Goal: Transaction & Acquisition: Book appointment/travel/reservation

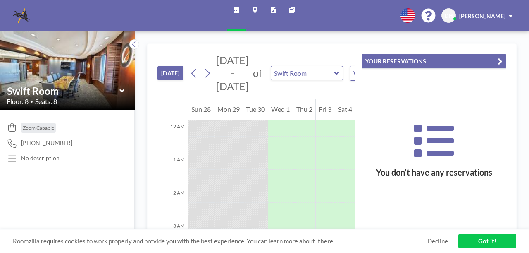
click at [122, 88] on icon at bounding box center [121, 91] width 5 height 8
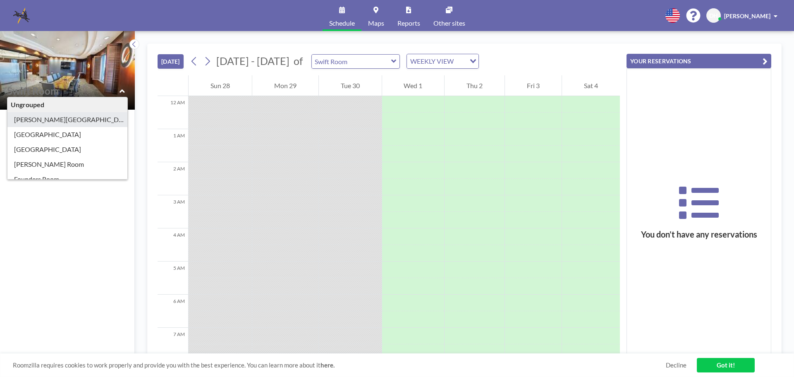
type input "[PERSON_NAME][GEOGRAPHIC_DATA]"
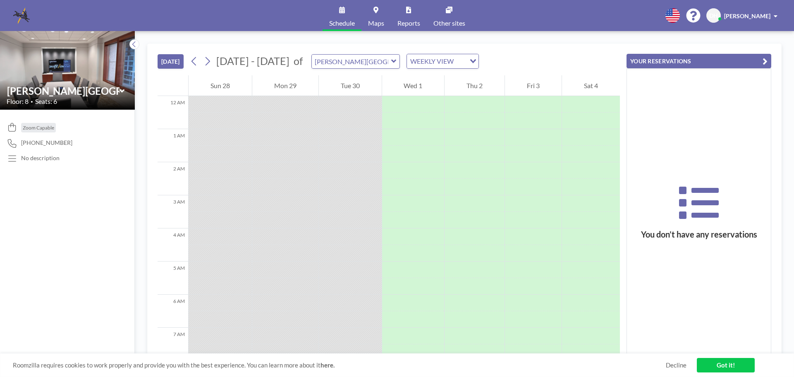
click at [119, 89] on icon at bounding box center [121, 91] width 5 height 8
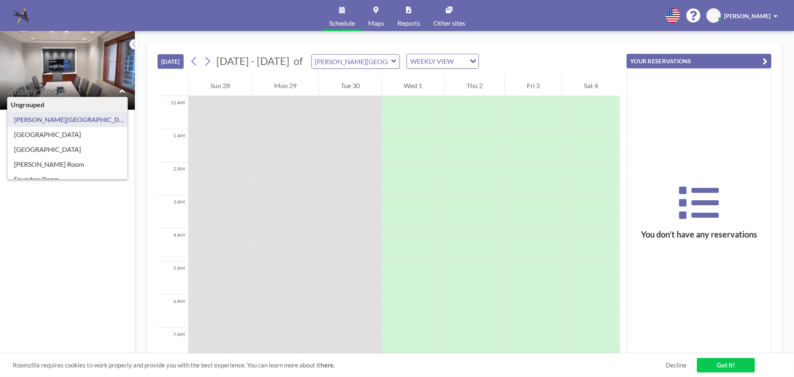
type input "[GEOGRAPHIC_DATA]"
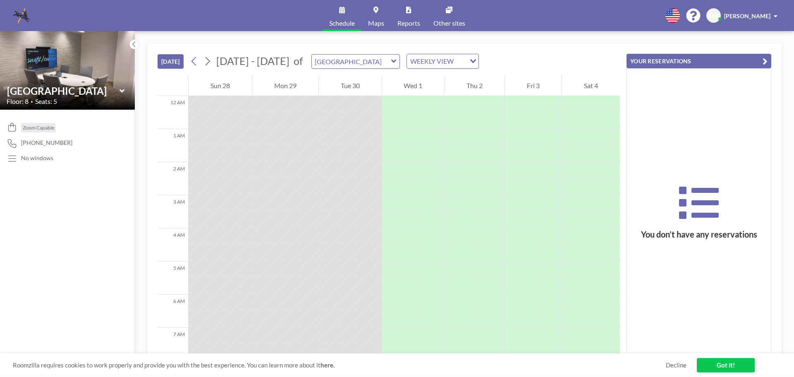
click at [122, 90] on icon at bounding box center [121, 91] width 5 height 8
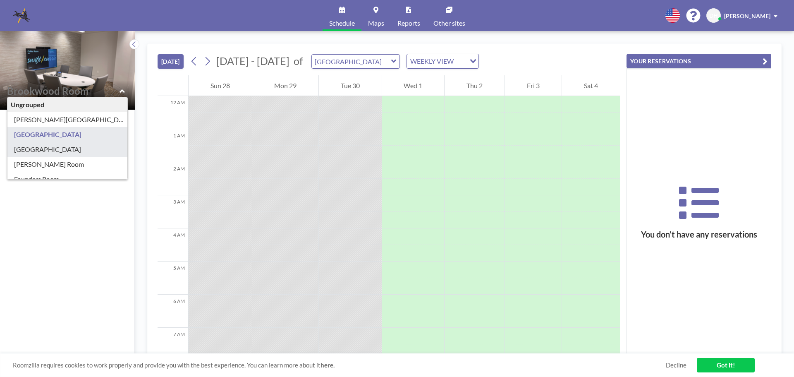
type input "[GEOGRAPHIC_DATA]"
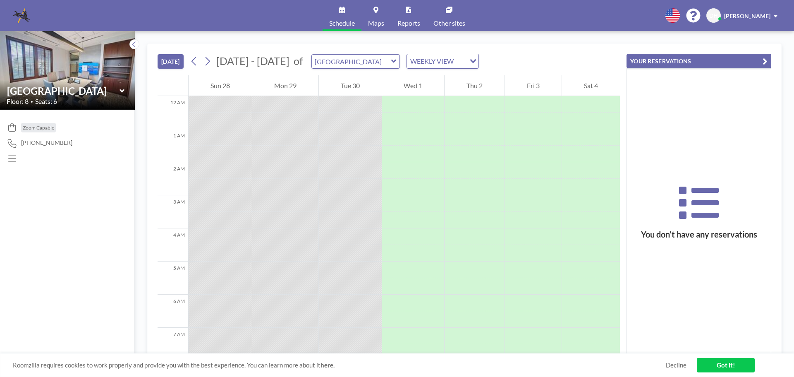
click at [122, 90] on icon at bounding box center [121, 91] width 5 height 8
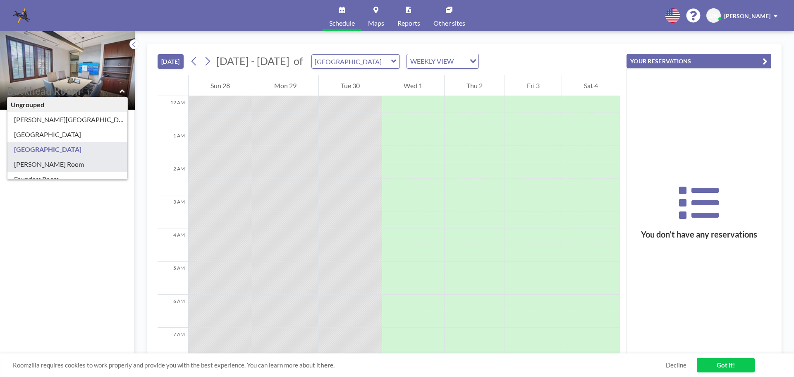
type input "[PERSON_NAME] Room"
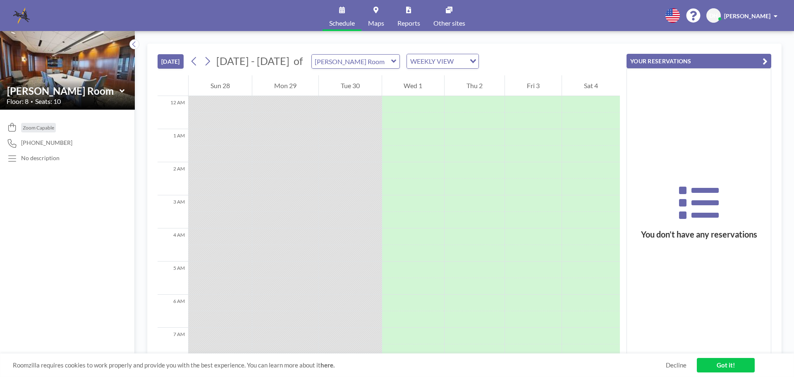
click at [123, 93] on icon at bounding box center [121, 91] width 5 height 8
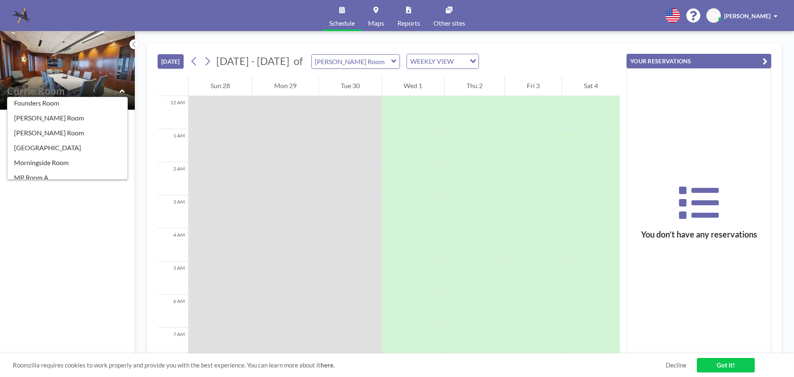
scroll to position [75, 0]
type input "[PERSON_NAME] Room"
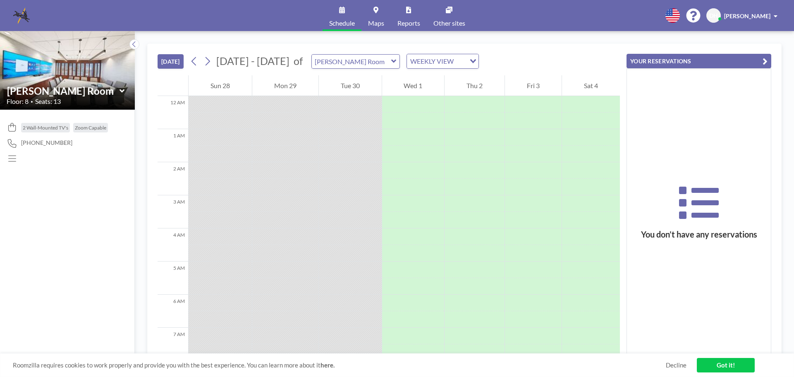
click at [123, 90] on icon at bounding box center [121, 90] width 5 height 3
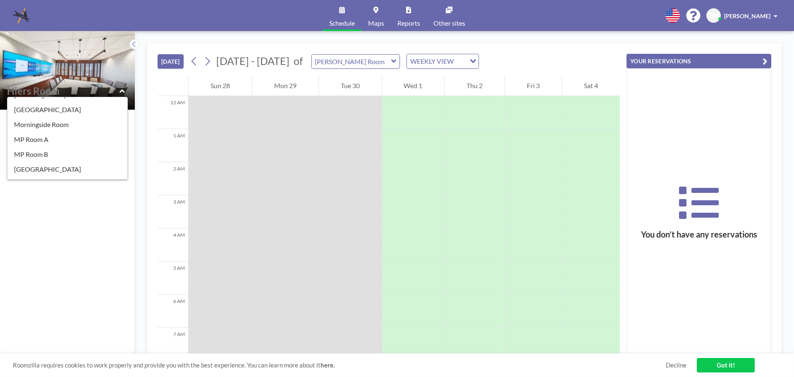
scroll to position [118, 0]
type input "Morningside Room"
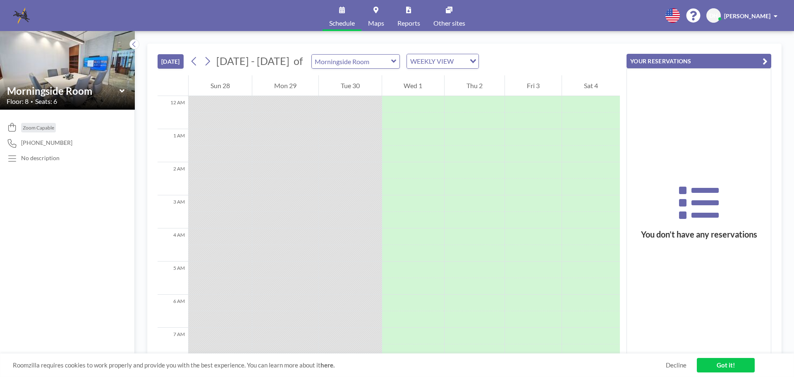
click at [124, 91] on icon at bounding box center [121, 90] width 5 height 3
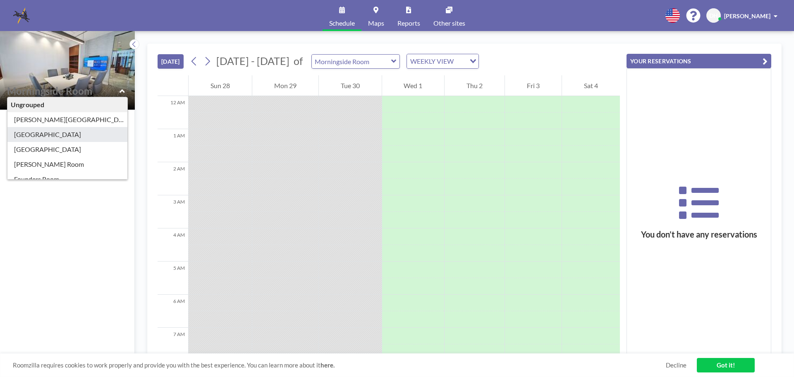
type input "[GEOGRAPHIC_DATA]"
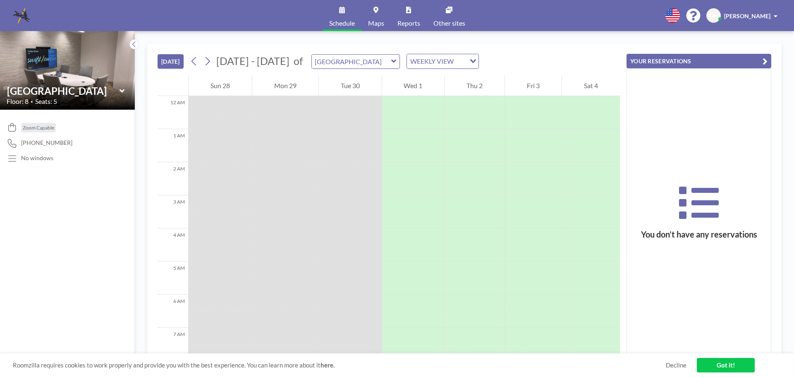
click at [119, 88] on icon at bounding box center [121, 91] width 5 height 8
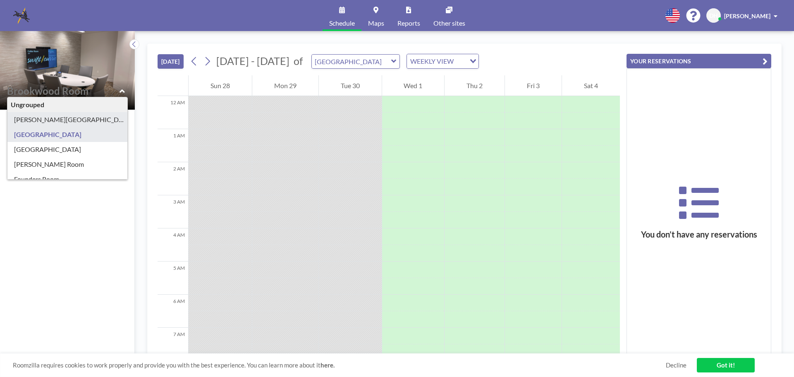
type input "[PERSON_NAME][GEOGRAPHIC_DATA]"
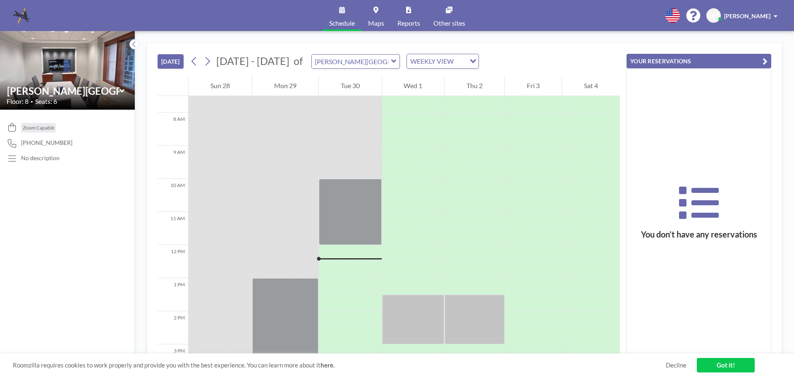
scroll to position [372, 0]
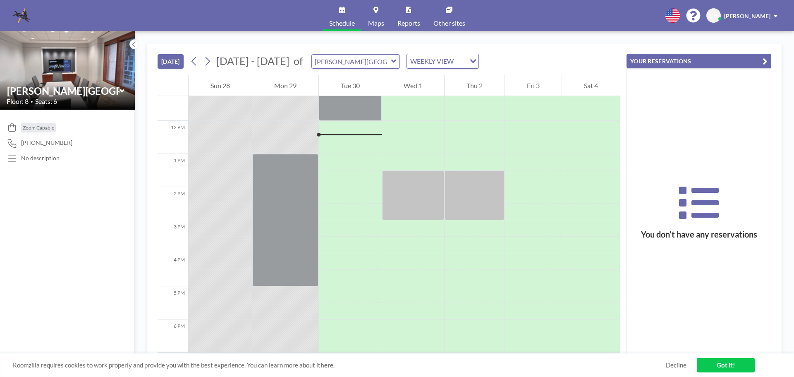
click at [122, 88] on icon at bounding box center [121, 91] width 5 height 8
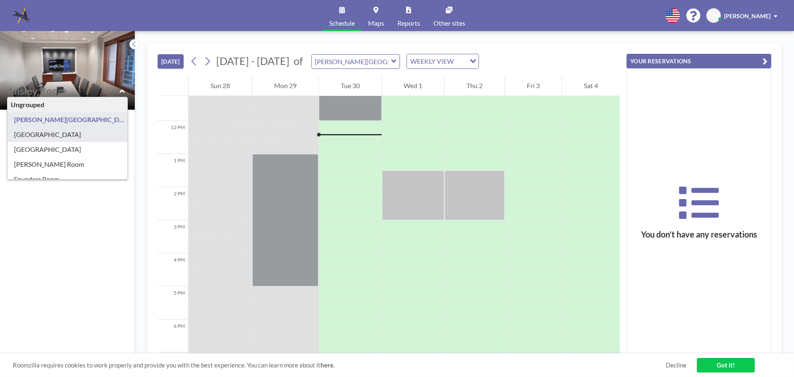
type input "[GEOGRAPHIC_DATA]"
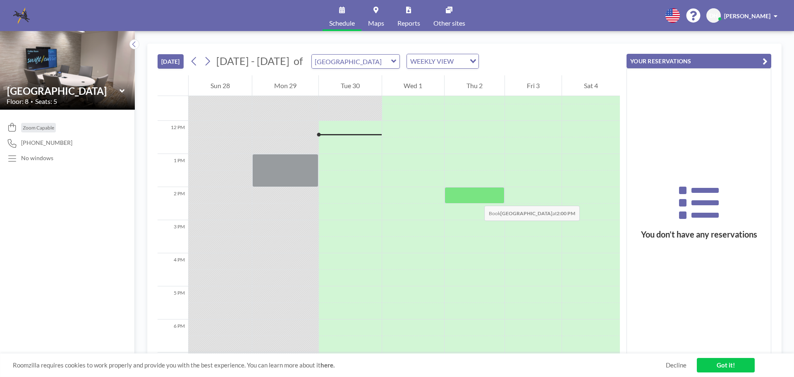
click at [476, 197] on div at bounding box center [474, 195] width 60 height 17
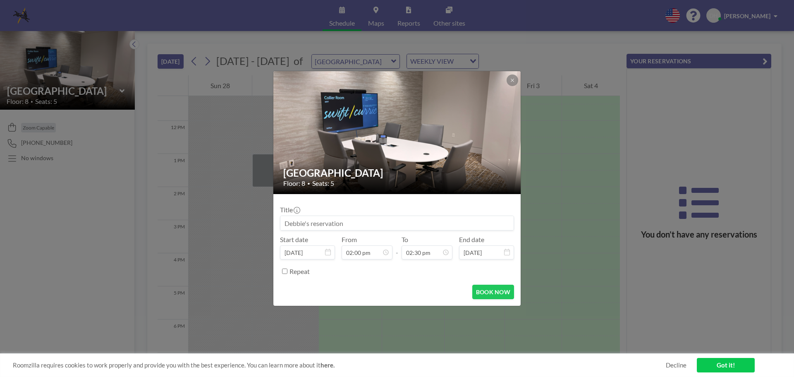
click at [352, 225] on input at bounding box center [396, 223] width 233 height 14
click at [350, 230] on div "Title Start date [DATE] From 02:00 pm - To 02:30 pm End date [DATE] Repeat" at bounding box center [397, 238] width 234 height 77
click at [353, 225] on input at bounding box center [396, 223] width 233 height 14
click at [348, 225] on input at bounding box center [396, 223] width 233 height 14
drag, startPoint x: 348, startPoint y: 224, endPoint x: 279, endPoint y: 223, distance: 69.4
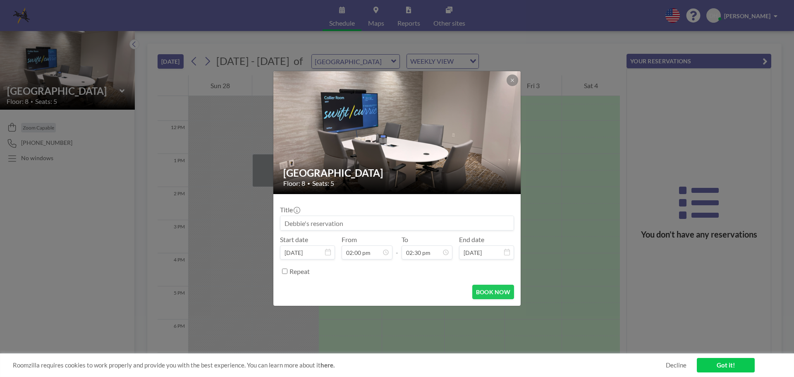
click at [248, 227] on div "[GEOGRAPHIC_DATA] Floor: 8 • Seats: 5 Title Start date [DATE] From 02:00 pm - T…" at bounding box center [397, 188] width 794 height 377
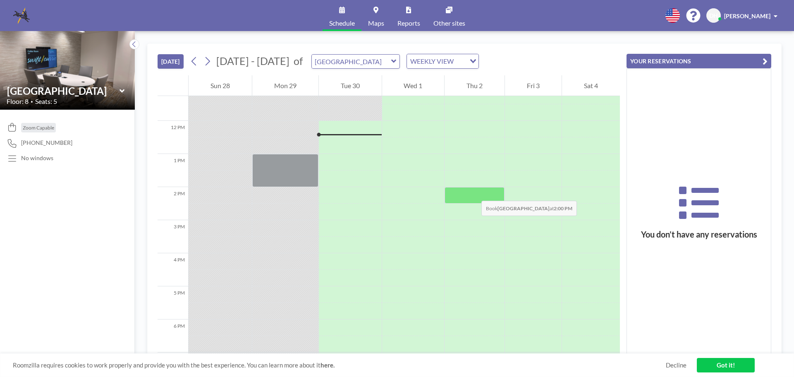
click at [473, 192] on div at bounding box center [474, 195] width 60 height 17
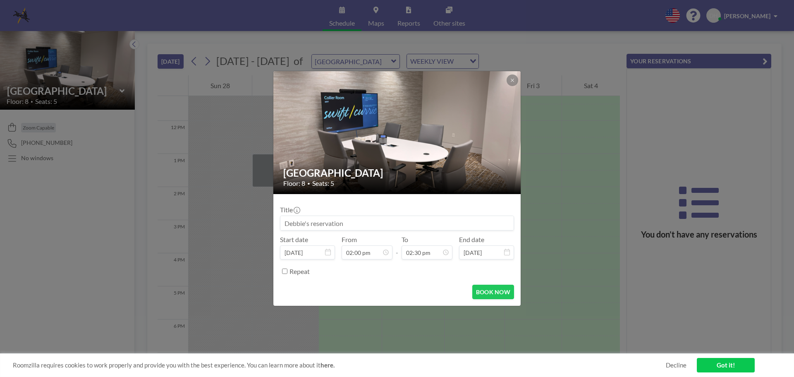
click at [354, 226] on input at bounding box center [396, 223] width 233 height 14
click at [396, 222] on input "[PERSON_NAME] in to sign settlement docs (dlh)" at bounding box center [396, 223] width 233 height 14
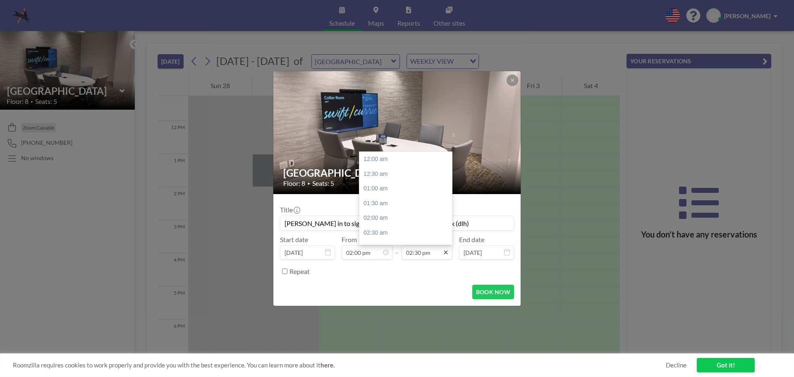
scroll to position [427, 0]
type input "[PERSON_NAME] in to sign settlement docs & pick up check (dlh)"
click at [448, 252] on icon at bounding box center [445, 252] width 7 height 7
click at [379, 174] on div "03:00 pm" at bounding box center [407, 174] width 97 height 15
type input "03:00 pm"
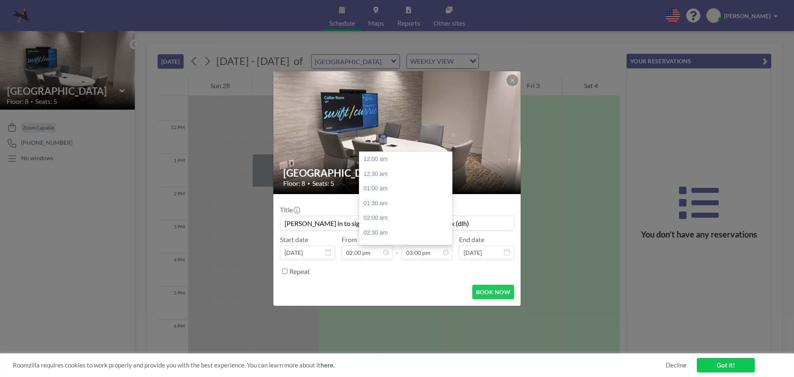
scroll to position [441, 0]
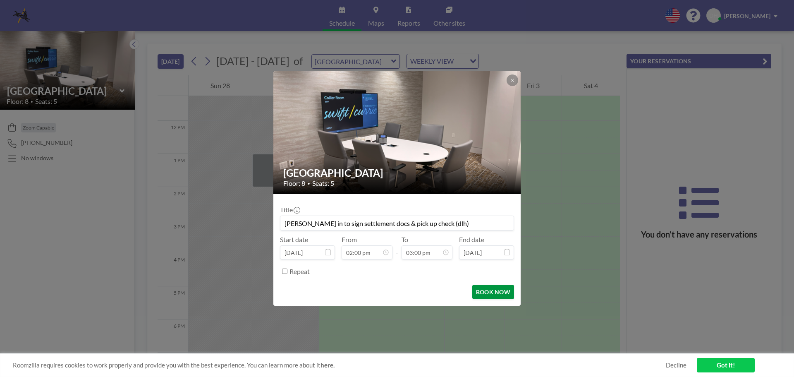
click at [480, 252] on button "BOOK NOW" at bounding box center [493, 291] width 42 height 14
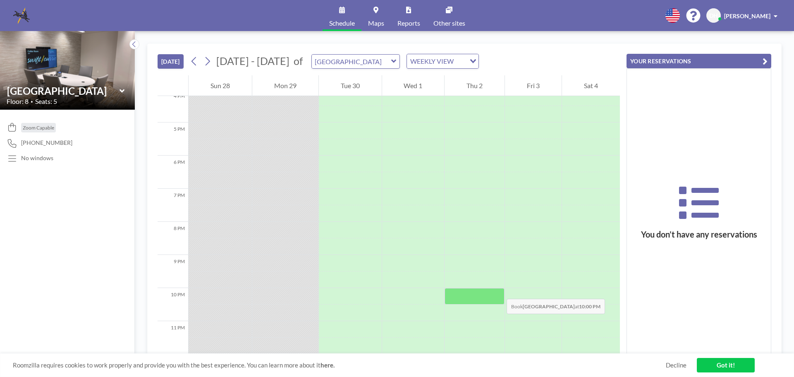
scroll to position [374, 0]
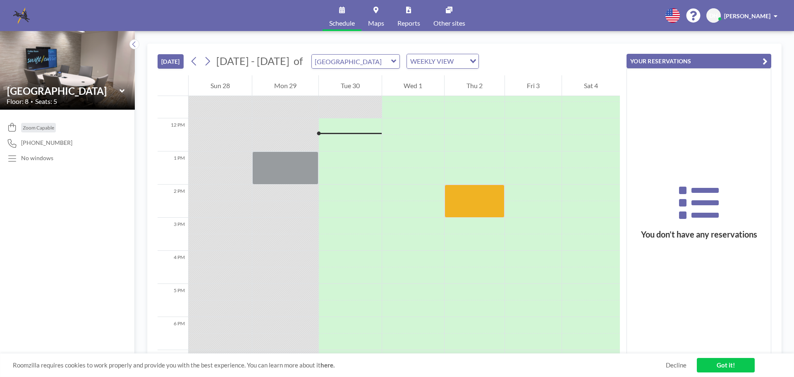
click at [529, 252] on link "Got it!" at bounding box center [725, 365] width 58 height 14
